Goal: Communication & Community: Answer question/provide support

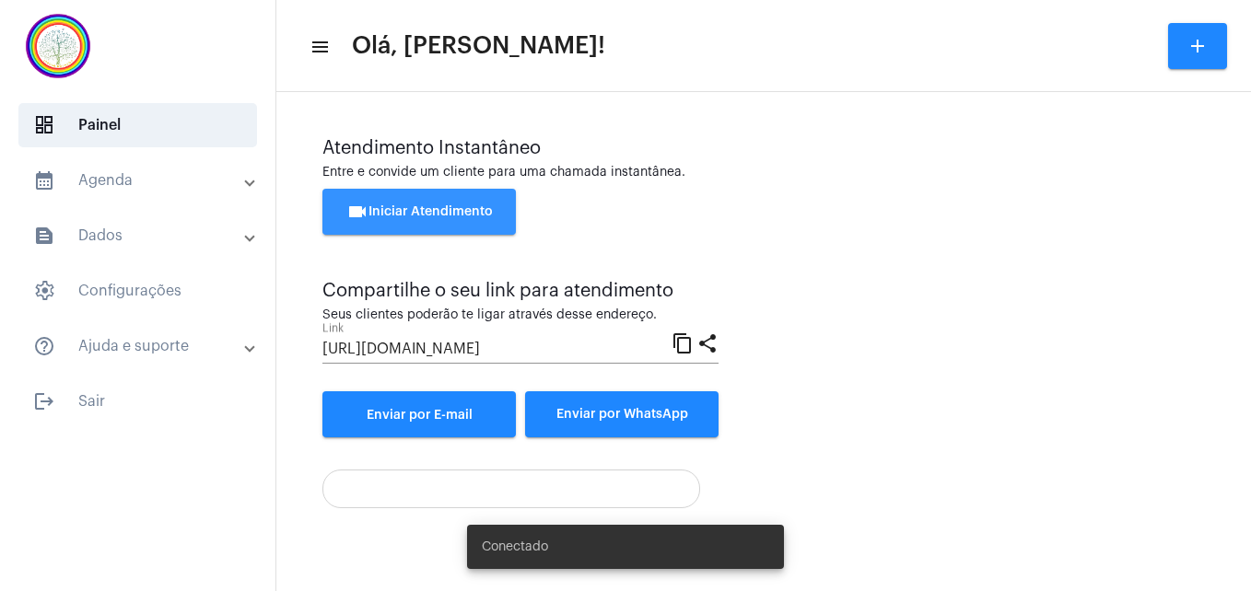
click at [421, 216] on span "videocam Iniciar Atendimento" at bounding box center [419, 211] width 146 height 13
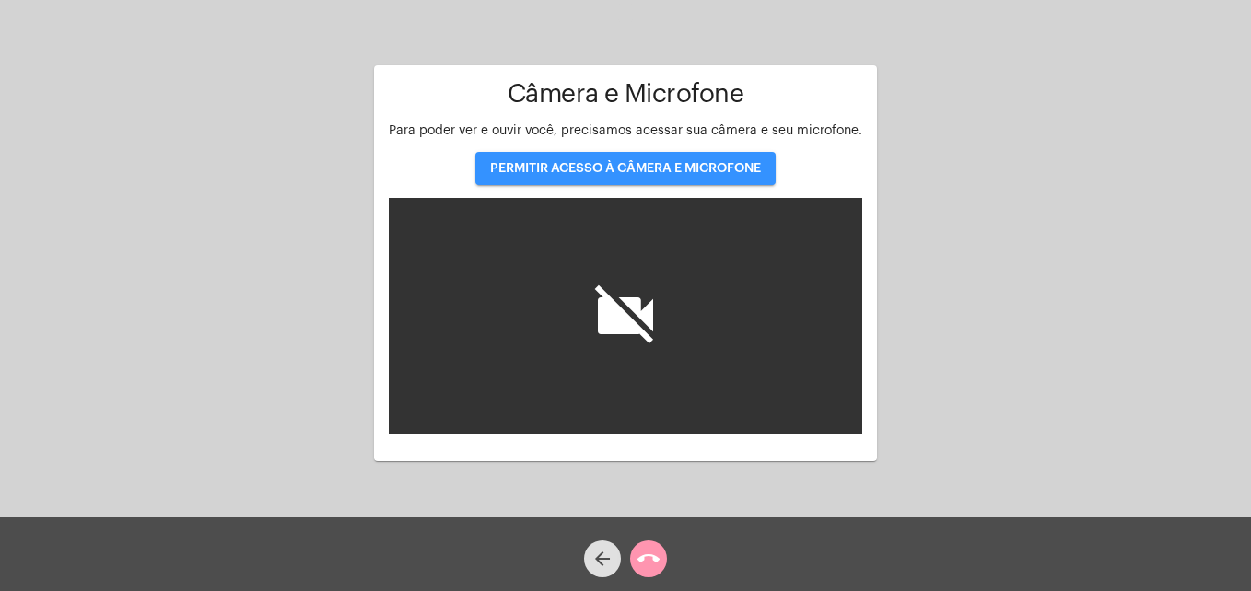
click at [579, 177] on button "PERMITIR ACESSO À CÂMERA E MICROFONE" at bounding box center [625, 168] width 300 height 33
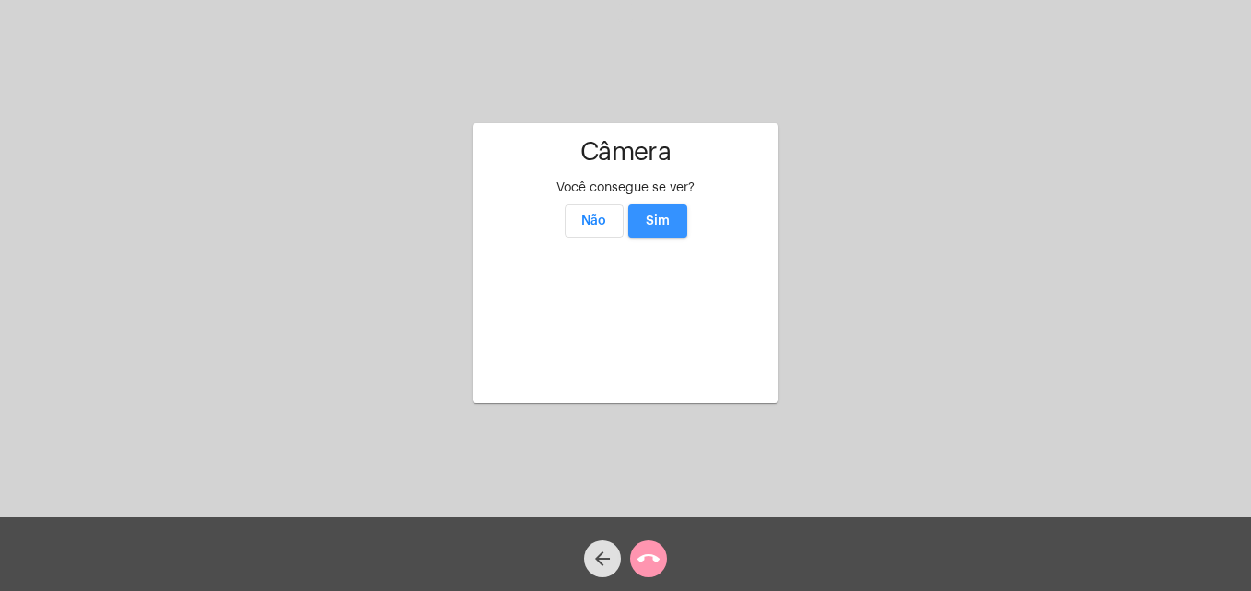
click at [663, 215] on span "Sim" at bounding box center [658, 221] width 24 height 13
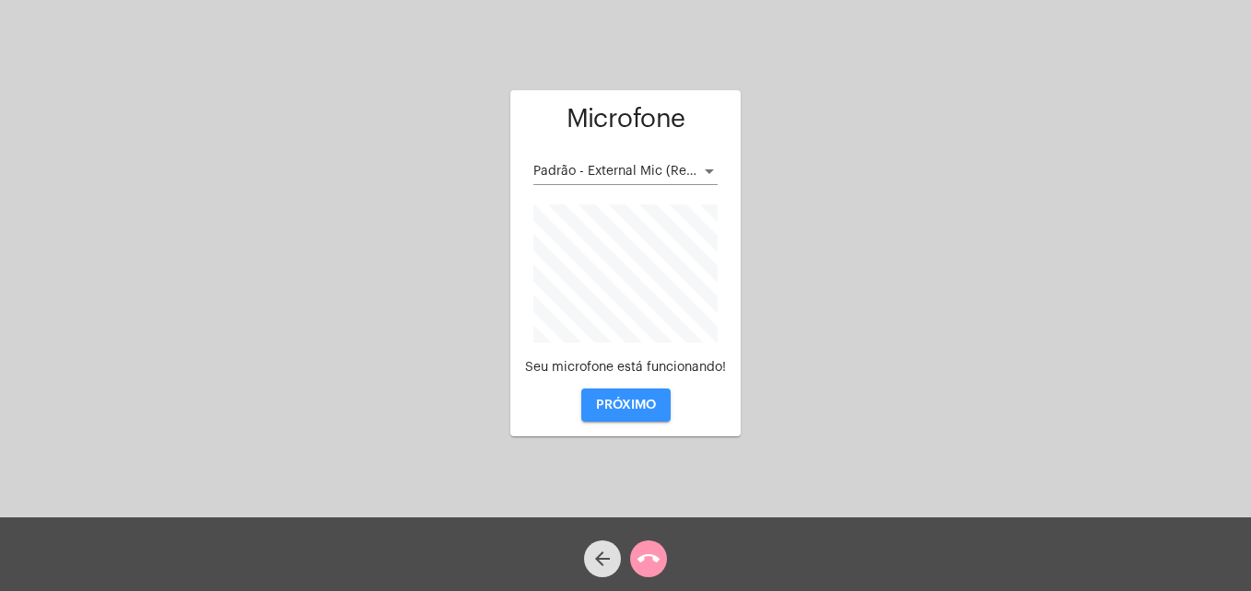
click at [634, 412] on span "PRÓXIMO" at bounding box center [626, 405] width 60 height 13
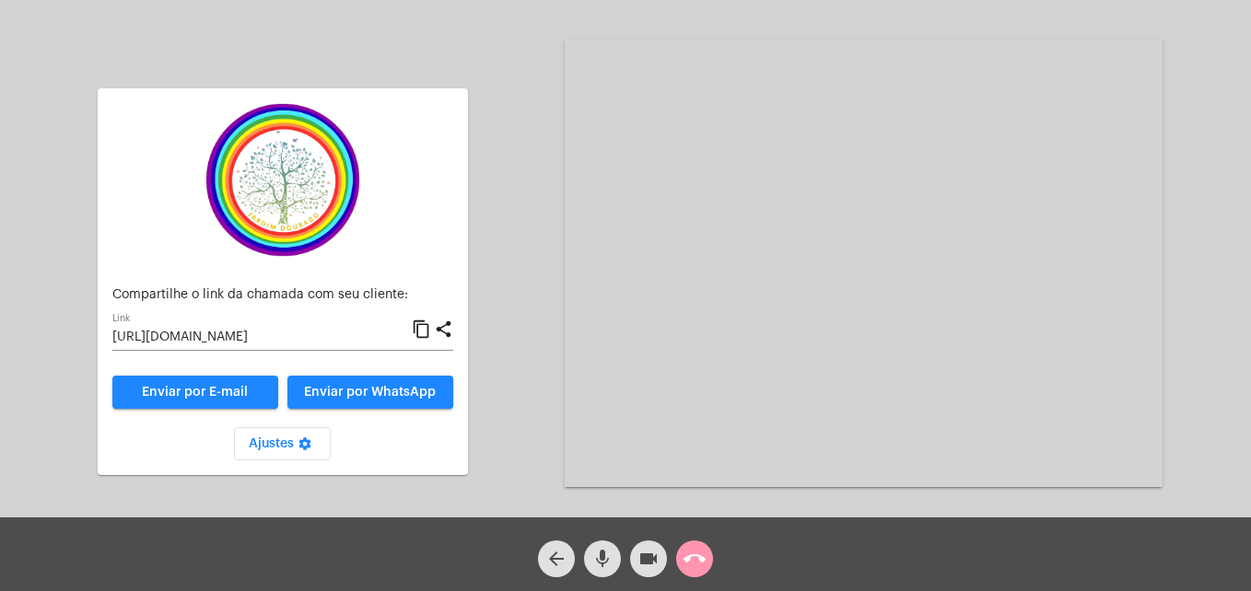
click at [417, 328] on mat-icon "content_copy" at bounding box center [421, 330] width 19 height 22
click at [408, 394] on span "Enviar por WhatsApp" at bounding box center [370, 392] width 132 height 13
click at [694, 567] on mat-icon "call_end" at bounding box center [694, 559] width 22 height 22
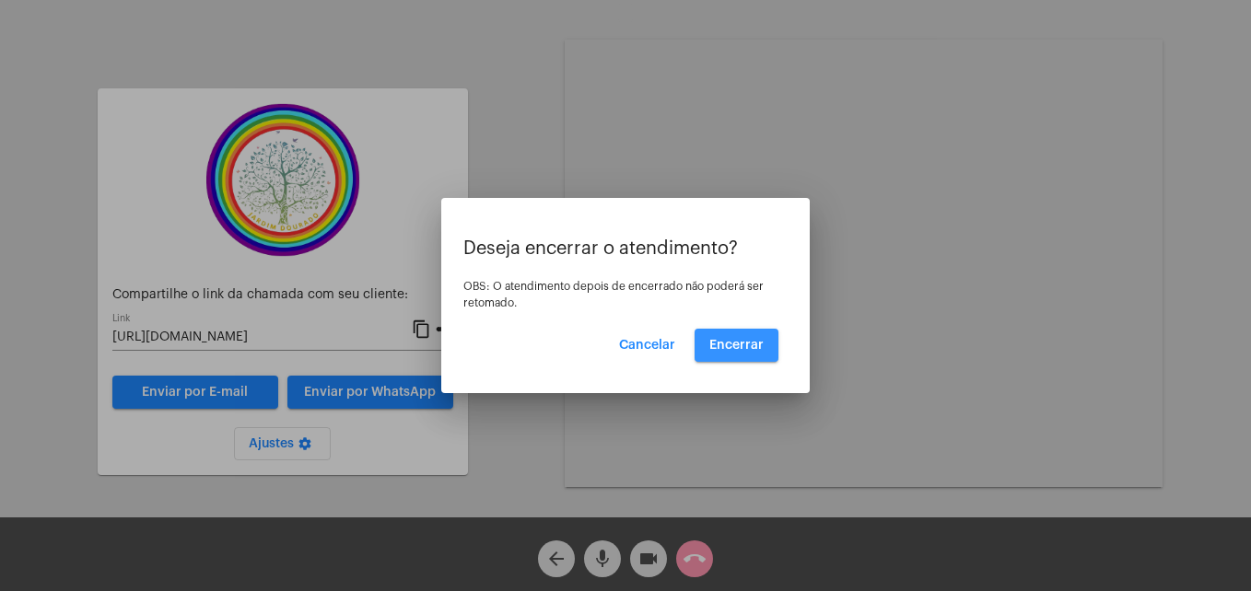
click at [748, 338] on button "Encerrar" at bounding box center [736, 345] width 84 height 33
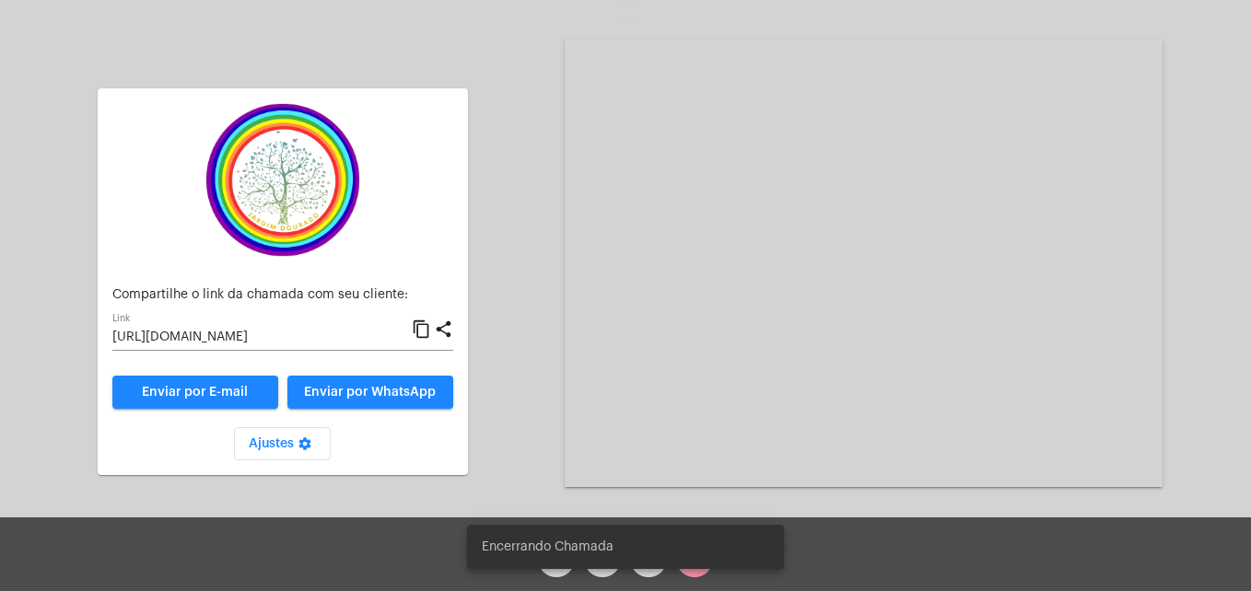
click at [748, 338] on video at bounding box center [864, 264] width 598 height 448
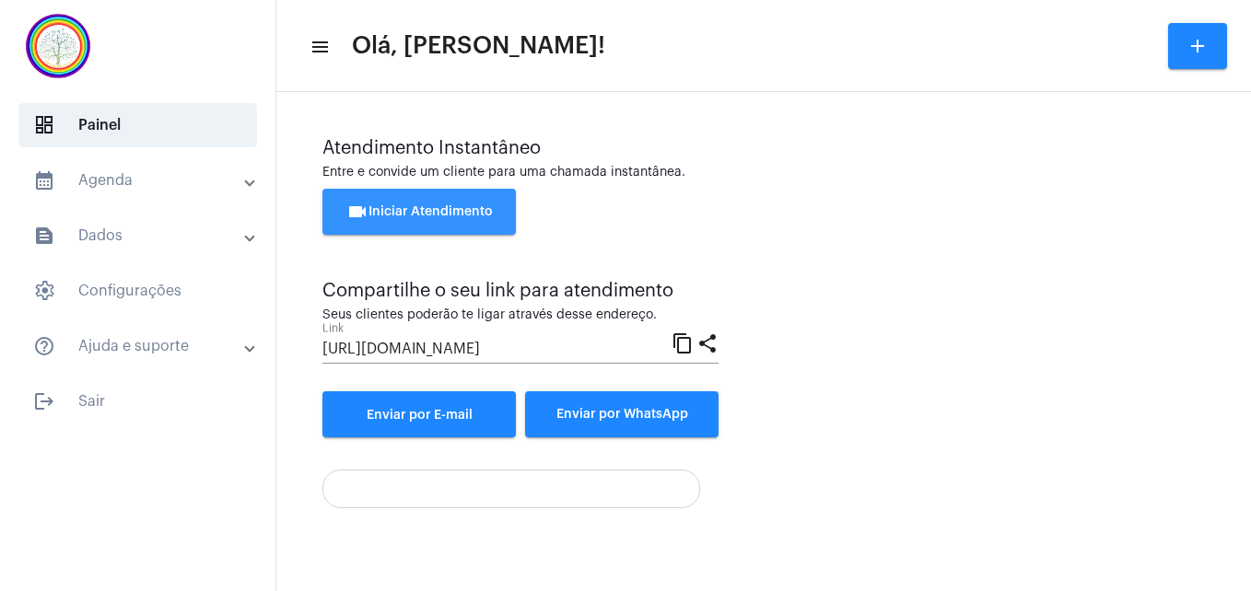
click at [409, 205] on span "videocam Iniciar Atendimento" at bounding box center [419, 211] width 146 height 13
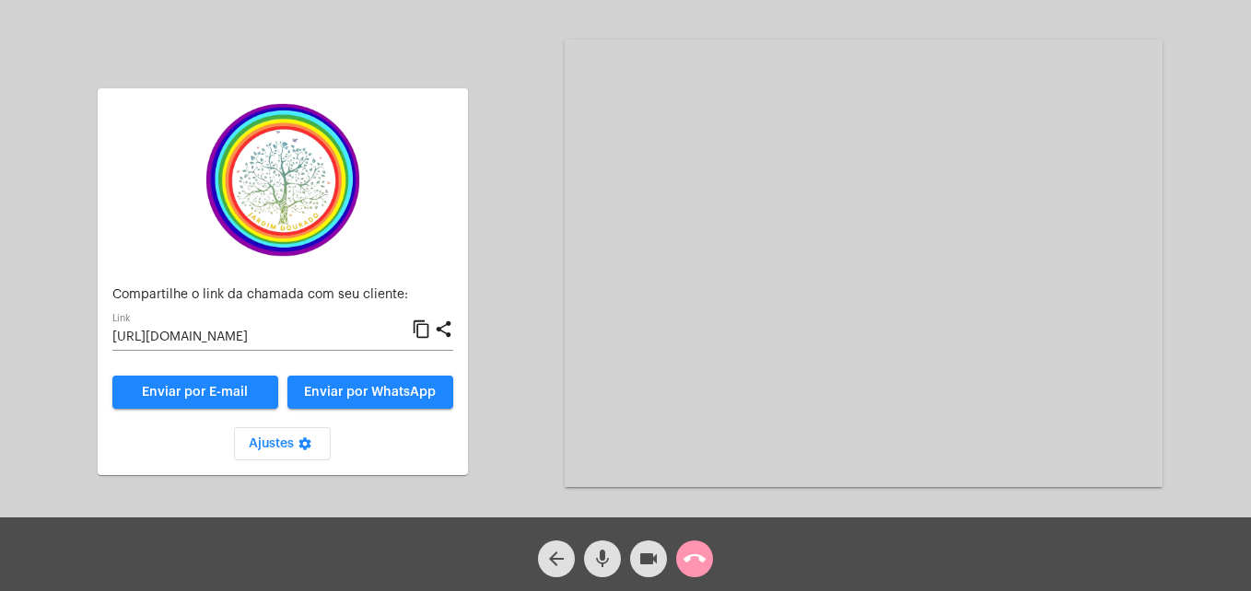
click at [428, 332] on mat-icon "content_copy" at bounding box center [421, 330] width 19 height 22
click at [652, 563] on mat-icon "videocam" at bounding box center [648, 559] width 22 height 22
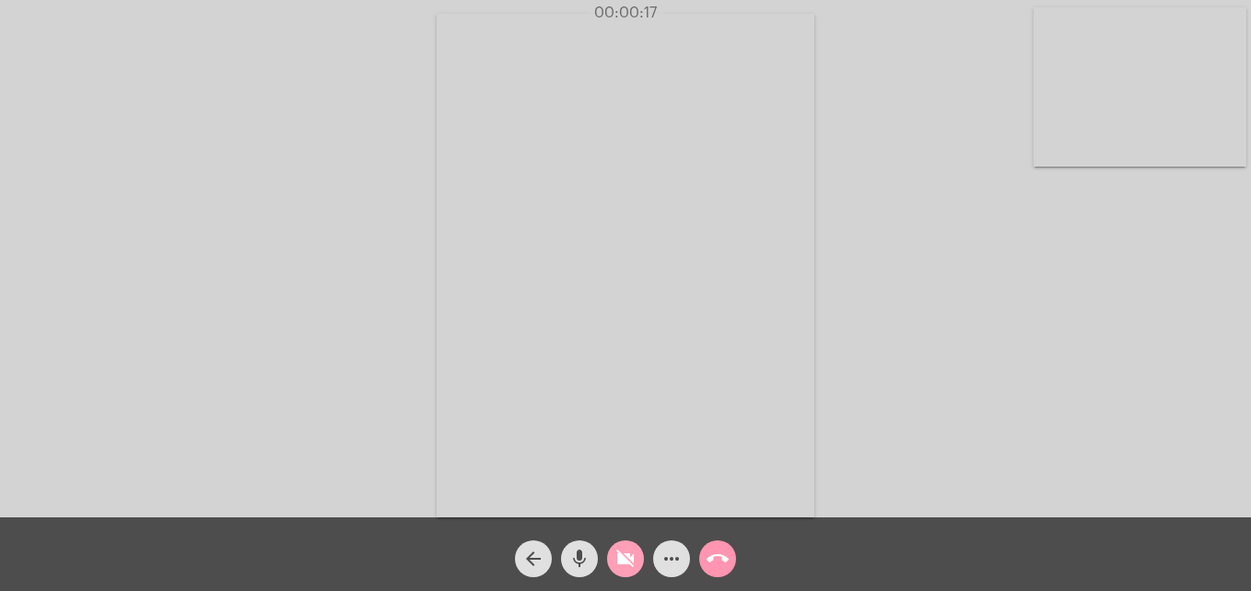
click at [633, 566] on mat-icon "videocam_off" at bounding box center [625, 559] width 22 height 22
click at [1054, 146] on video at bounding box center [1139, 86] width 213 height 159
click at [519, 484] on video at bounding box center [792, 264] width 671 height 504
